Goal: Find specific page/section: Find specific page/section

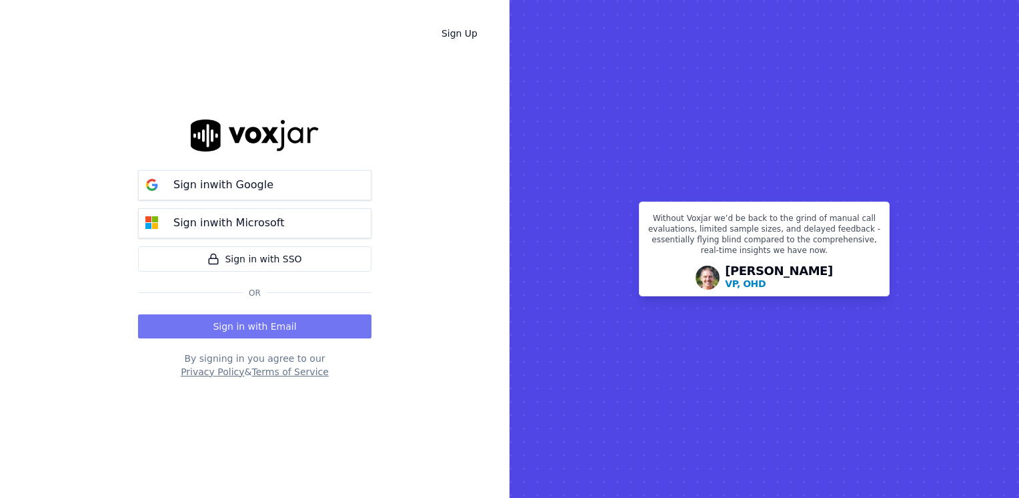
click at [259, 324] on button "Sign in with Email" at bounding box center [254, 326] width 233 height 24
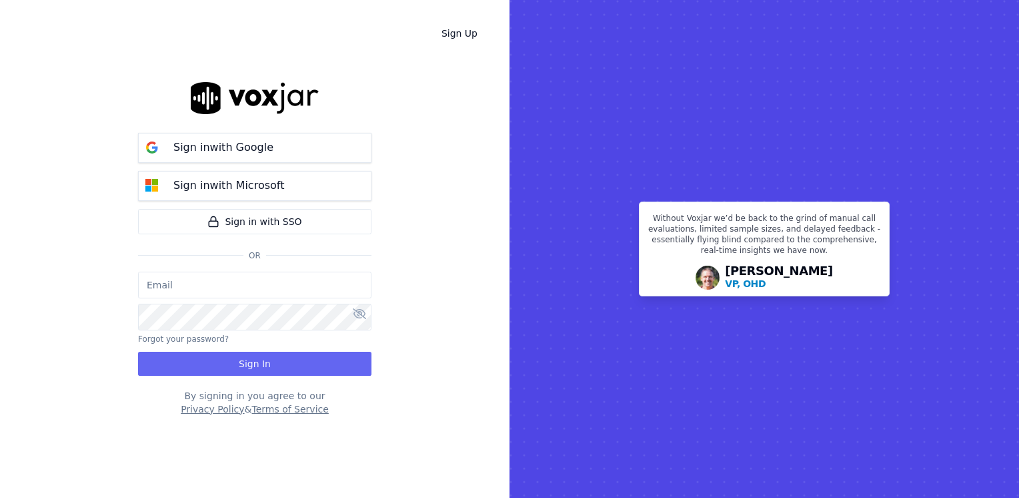
click at [259, 286] on input "email" at bounding box center [254, 284] width 233 height 27
type input "maleman@newwavepower.net"
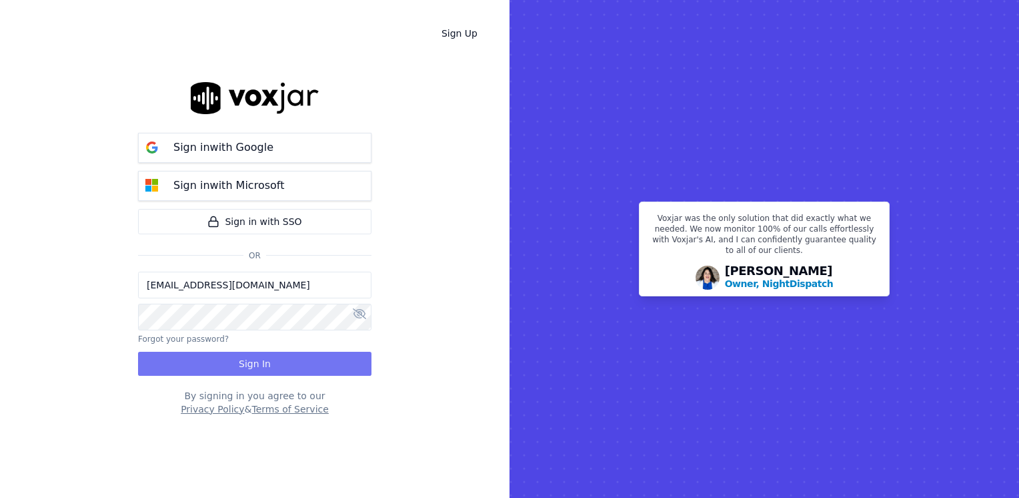
click at [287, 368] on button "Sign In" at bounding box center [254, 364] width 233 height 24
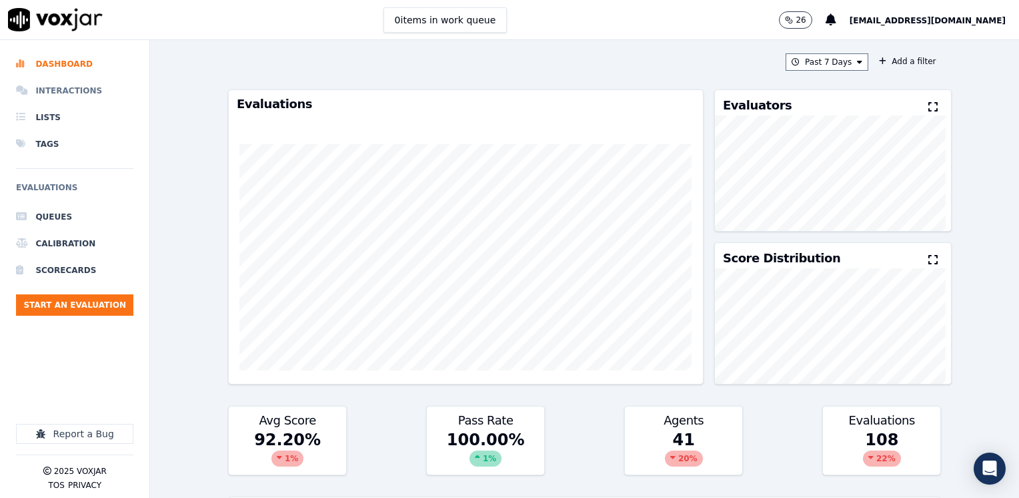
click at [88, 98] on li "Interactions" at bounding box center [74, 90] width 117 height 27
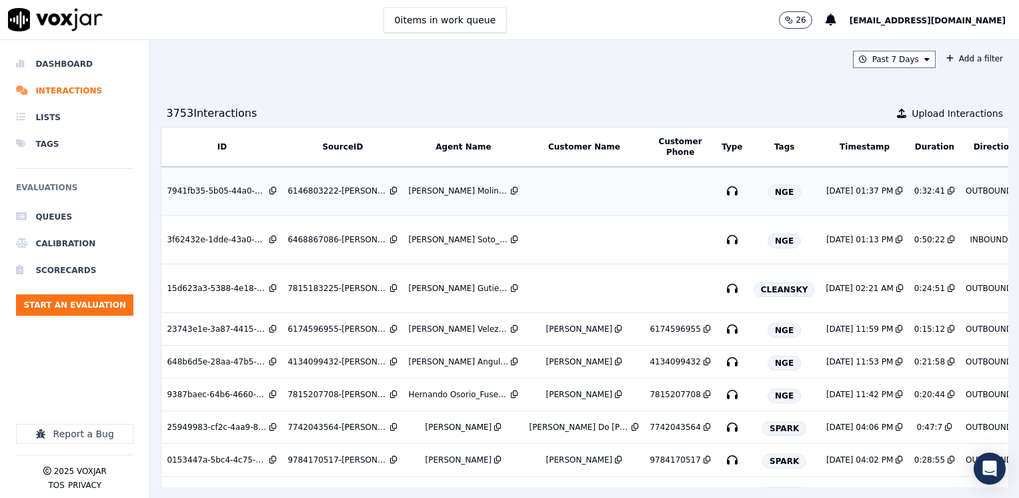
click at [572, 200] on td at bounding box center [584, 191] width 121 height 49
click at [430, 357] on div "Isabella Angulo_Fuse3002_NGE" at bounding box center [458, 361] width 100 height 11
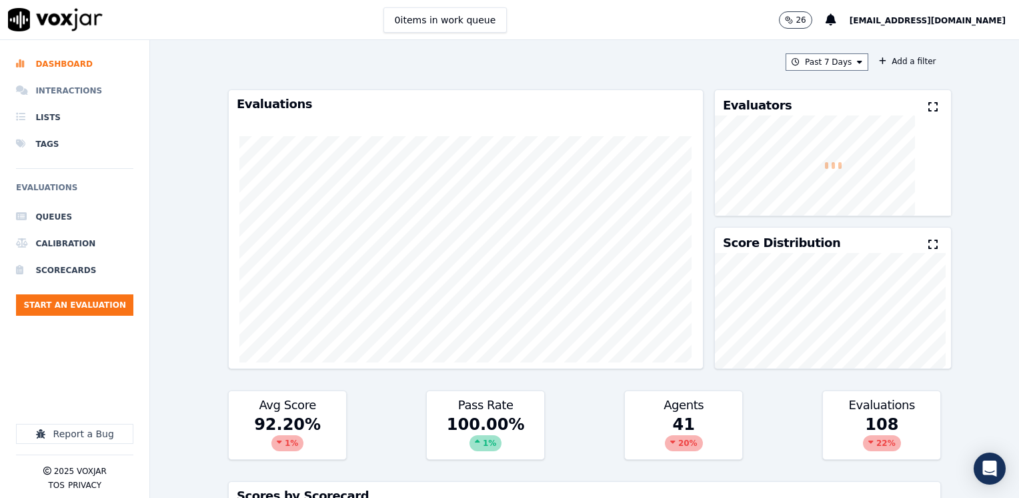
click at [80, 90] on li "Interactions" at bounding box center [74, 90] width 117 height 27
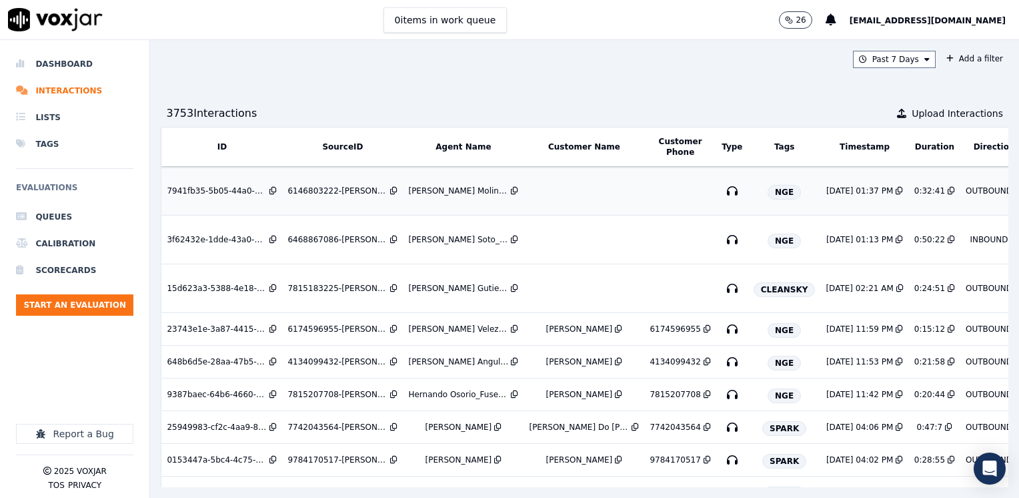
click at [578, 197] on td at bounding box center [584, 191] width 121 height 49
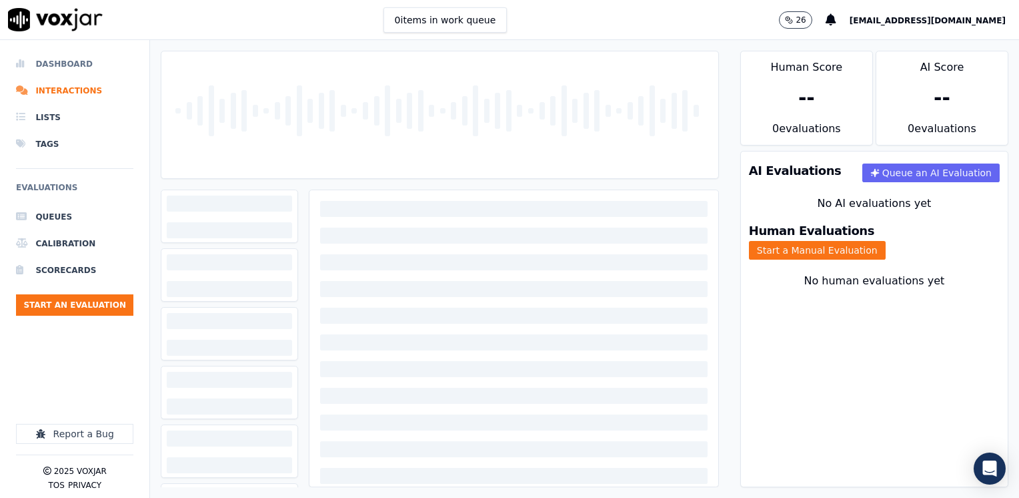
click at [80, 64] on li "Dashboard" at bounding box center [74, 64] width 117 height 27
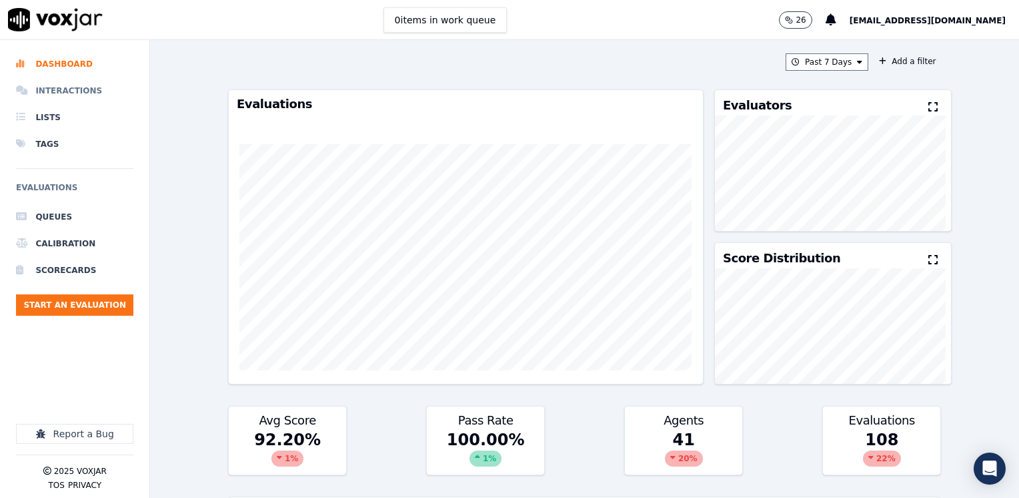
click at [76, 95] on li "Interactions" at bounding box center [74, 90] width 117 height 27
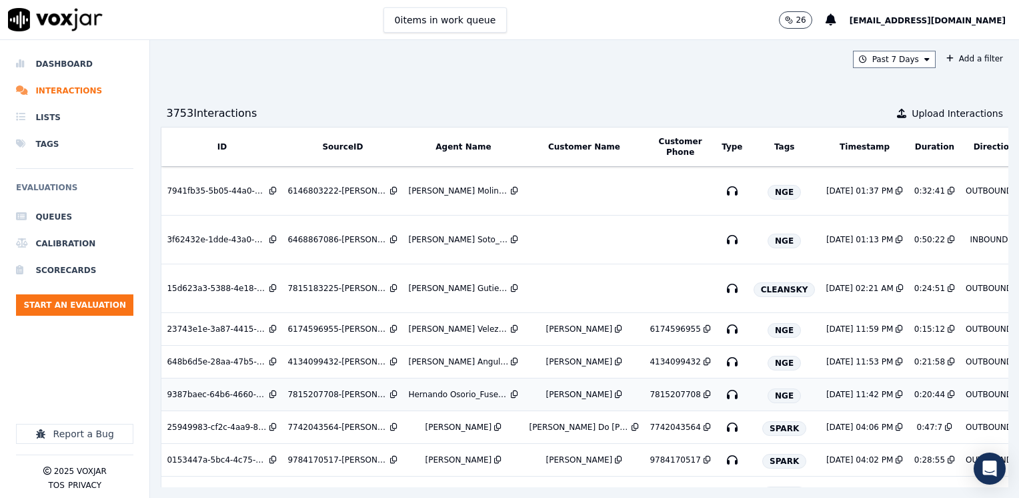
click at [448, 389] on div "Hernando Osorio_Fuse3032_NGE" at bounding box center [458, 394] width 100 height 11
click at [462, 362] on div "Isabella Angulo_Fuse3002_NGE" at bounding box center [458, 361] width 100 height 11
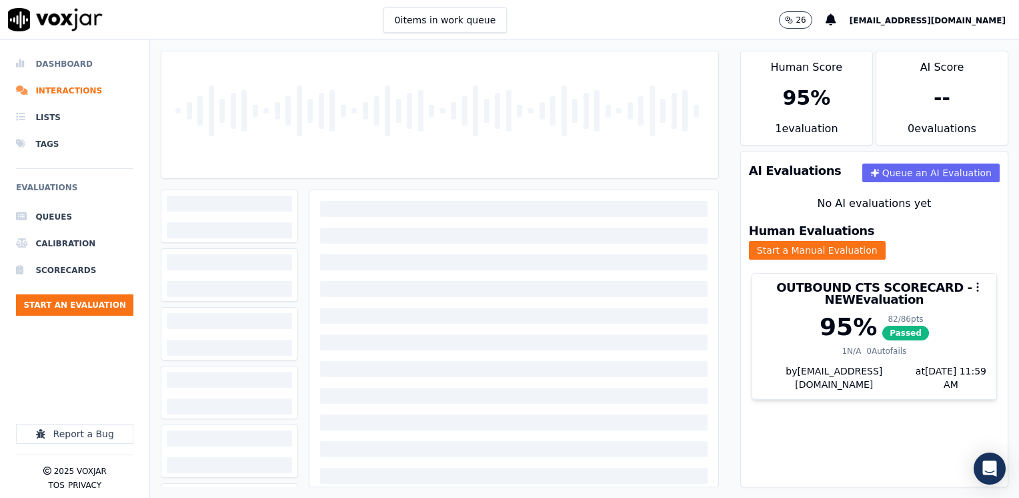
click at [62, 60] on li "Dashboard" at bounding box center [74, 64] width 117 height 27
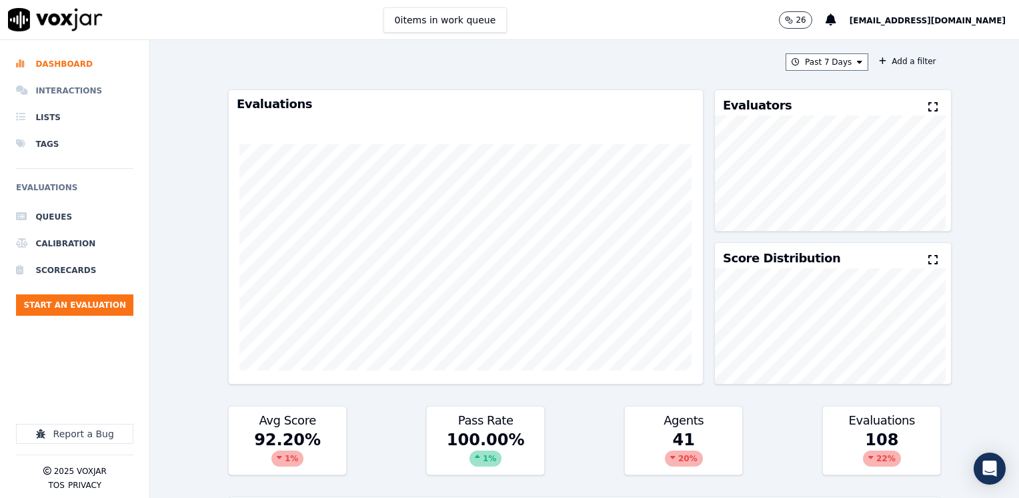
click at [85, 92] on li "Interactions" at bounding box center [74, 90] width 117 height 27
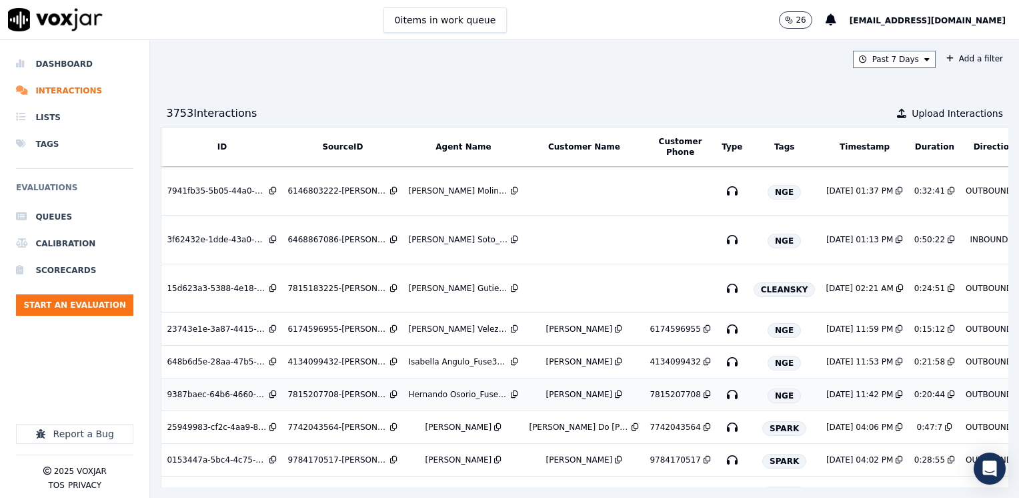
click at [336, 389] on div "7815207708-HERNANDO OSORIO 2 all.mp3" at bounding box center [338, 394] width 100 height 11
